Goal: Task Accomplishment & Management: Manage account settings

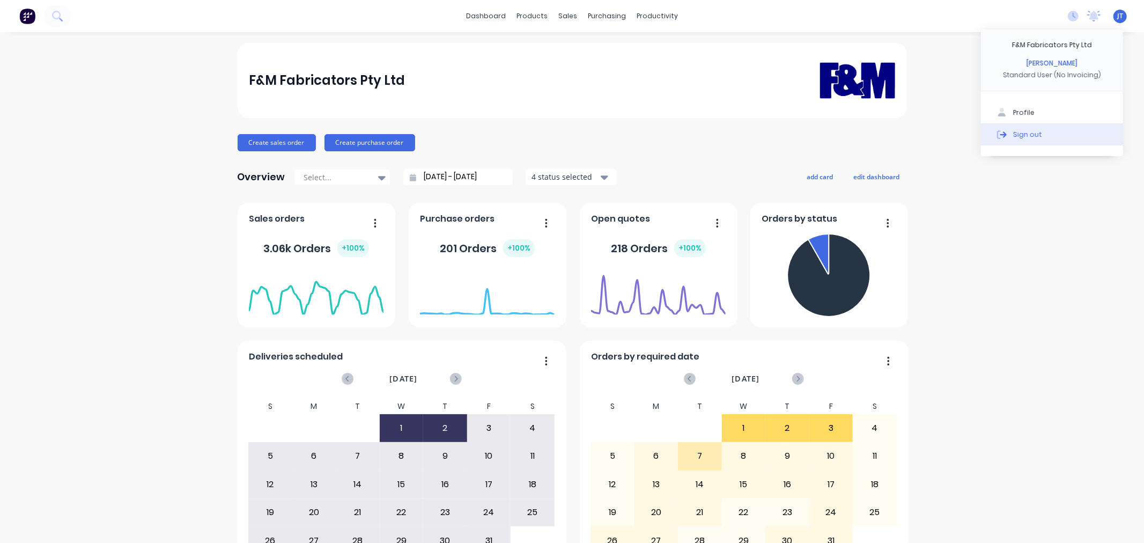
click at [1015, 132] on div "Sign out" at bounding box center [1027, 134] width 29 height 10
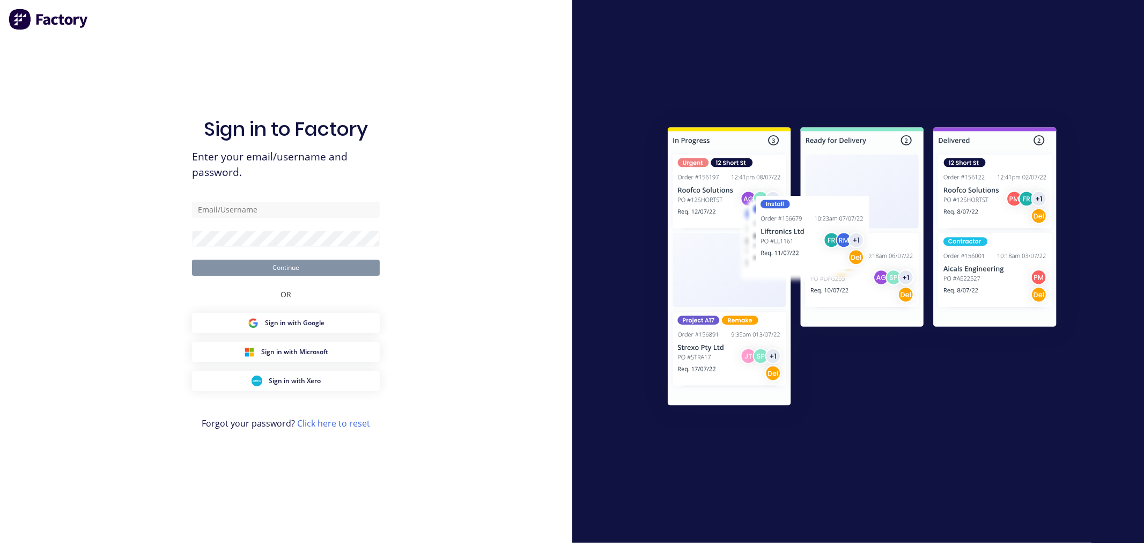
click at [803, 60] on div at bounding box center [858, 271] width 572 height 543
click at [232, 199] on div "Sign in to Factory Enter your email/username and password. Continue OR Sign in …" at bounding box center [286, 282] width 188 height 504
click at [237, 210] on input "text" at bounding box center [286, 210] width 188 height 16
click at [650, 355] on img at bounding box center [862, 268] width 436 height 325
